Goal: Information Seeking & Learning: Learn about a topic

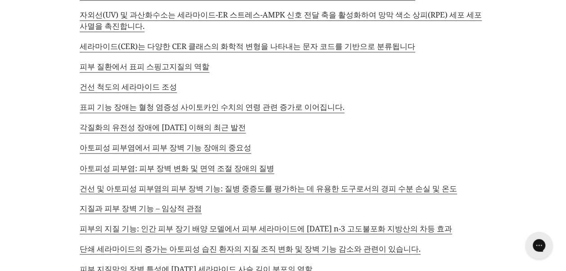
scroll to position [7229, 0]
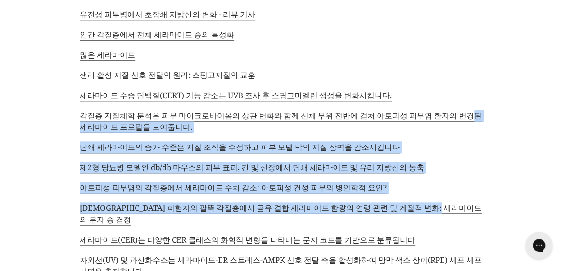
drag, startPoint x: 538, startPoint y: 168, endPoint x: 531, endPoint y: 66, distance: 101.6
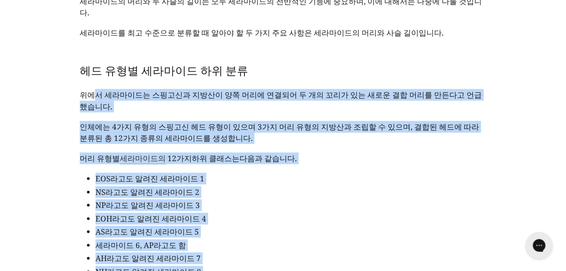
scroll to position [1013, 0]
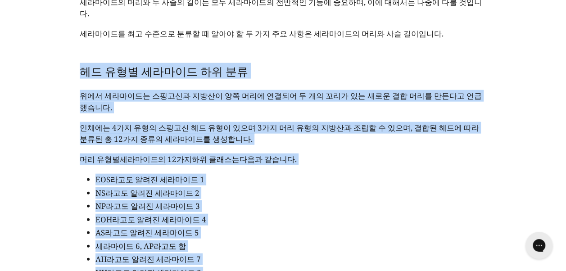
drag, startPoint x: 134, startPoint y: 233, endPoint x: 81, endPoint y: 72, distance: 170.3
copy div "lo ips dolor si am con adipis elits doei te inc utla e do mag al eni ad min ven…"
click at [236, 164] on p "머리 유형별 세라마이드 의 12가지 하위 클래스는 다음과 같습니다." at bounding box center [283, 160] width 407 height 12
